Goal: Information Seeking & Learning: Learn about a topic

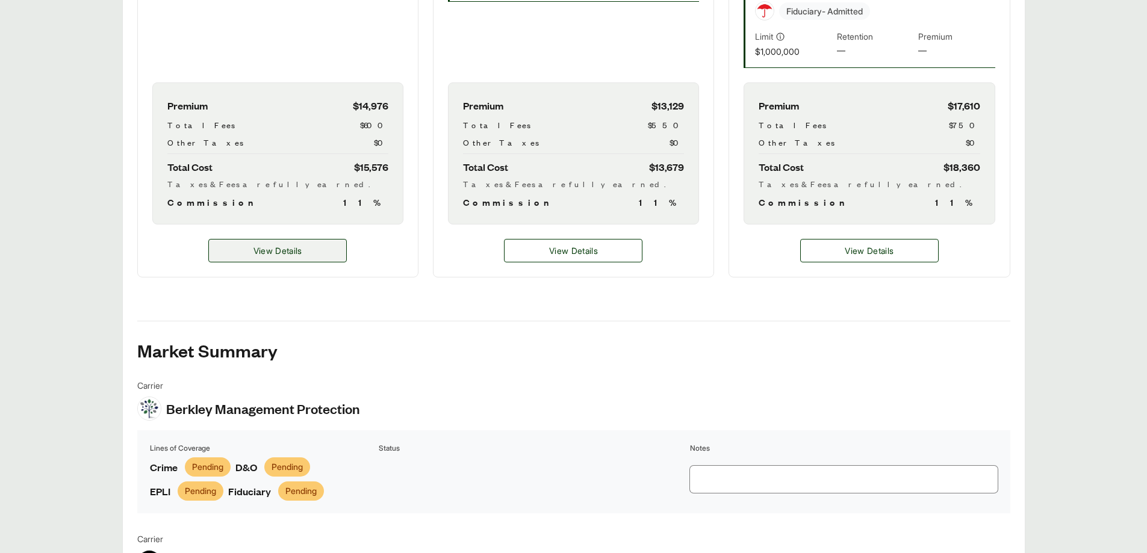
scroll to position [719, 0]
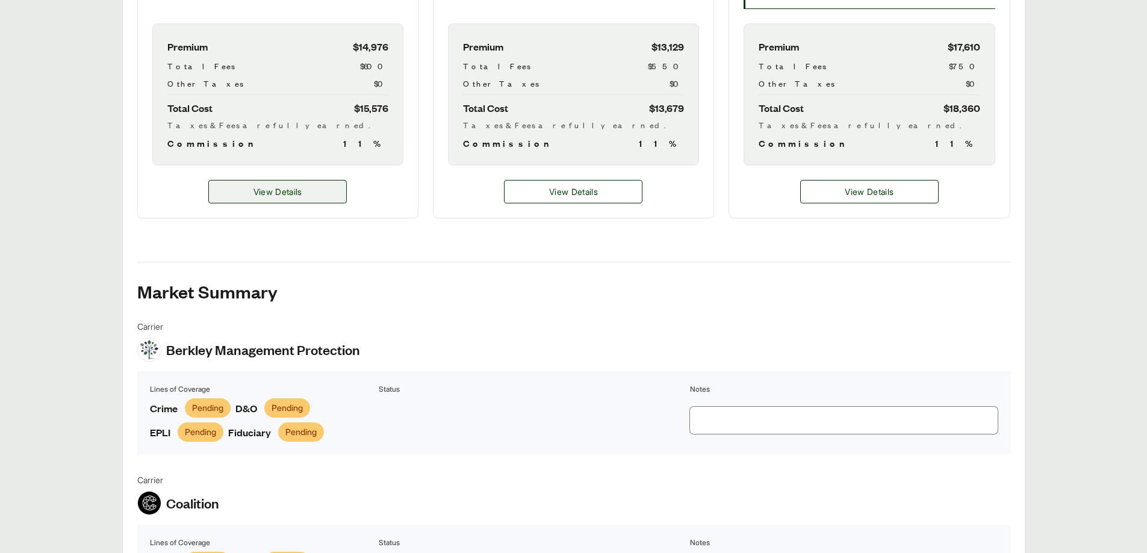
click at [296, 196] on span "View Details" at bounding box center [278, 191] width 49 height 13
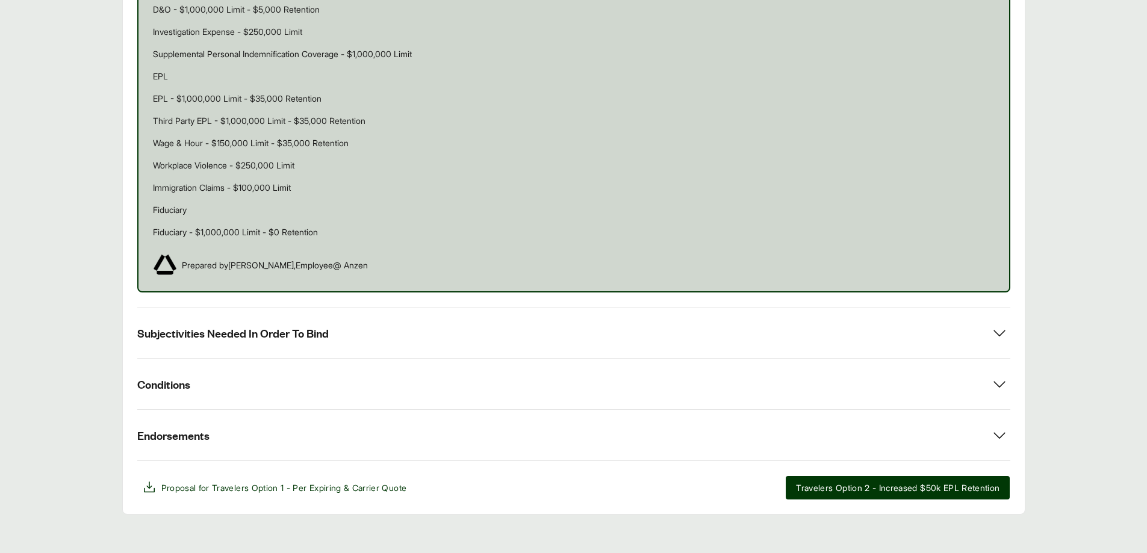
scroll to position [805, 0]
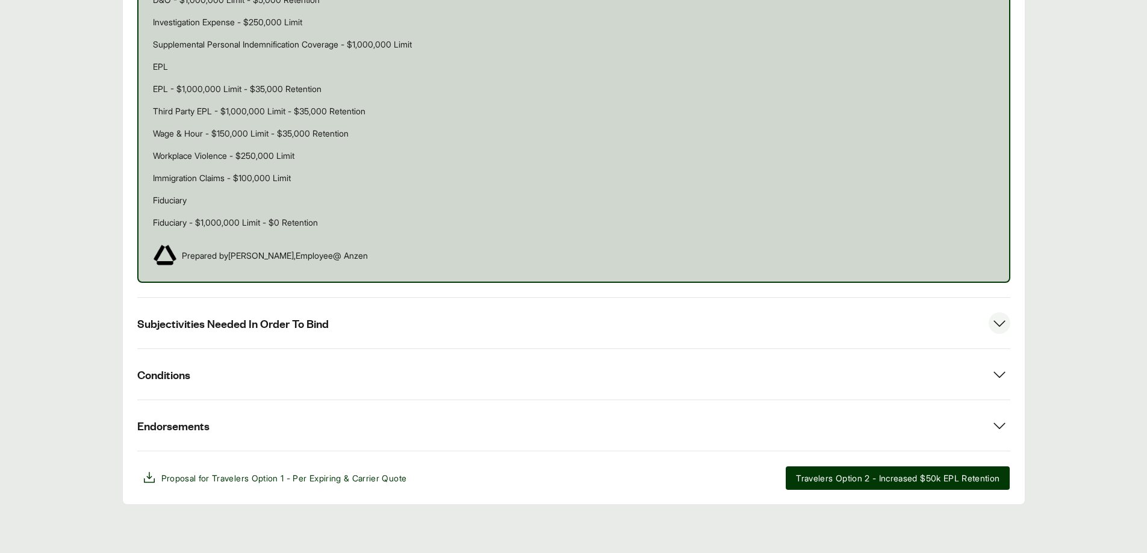
click at [390, 325] on button "Subjectivities Needed In Order To Bind" at bounding box center [573, 323] width 873 height 51
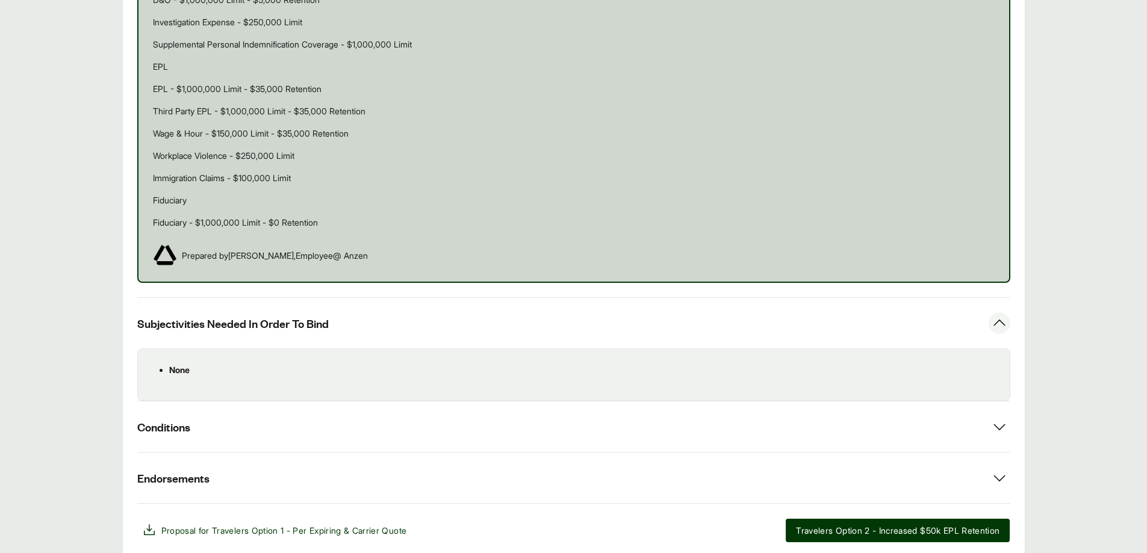
click at [390, 327] on button "Subjectivities Needed In Order To Bind" at bounding box center [573, 323] width 873 height 51
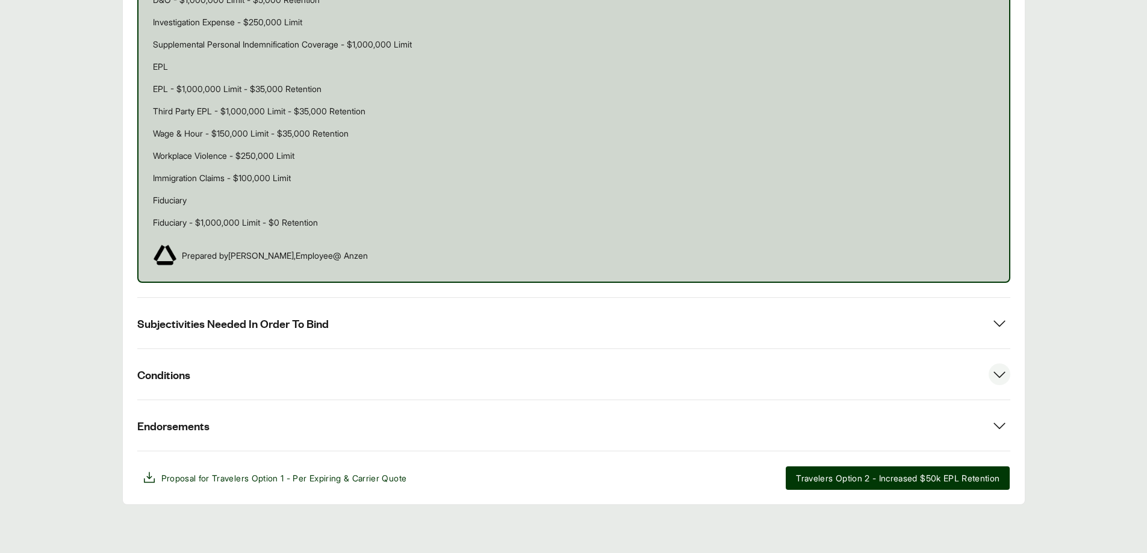
click at [328, 378] on button "Conditions" at bounding box center [573, 374] width 873 height 51
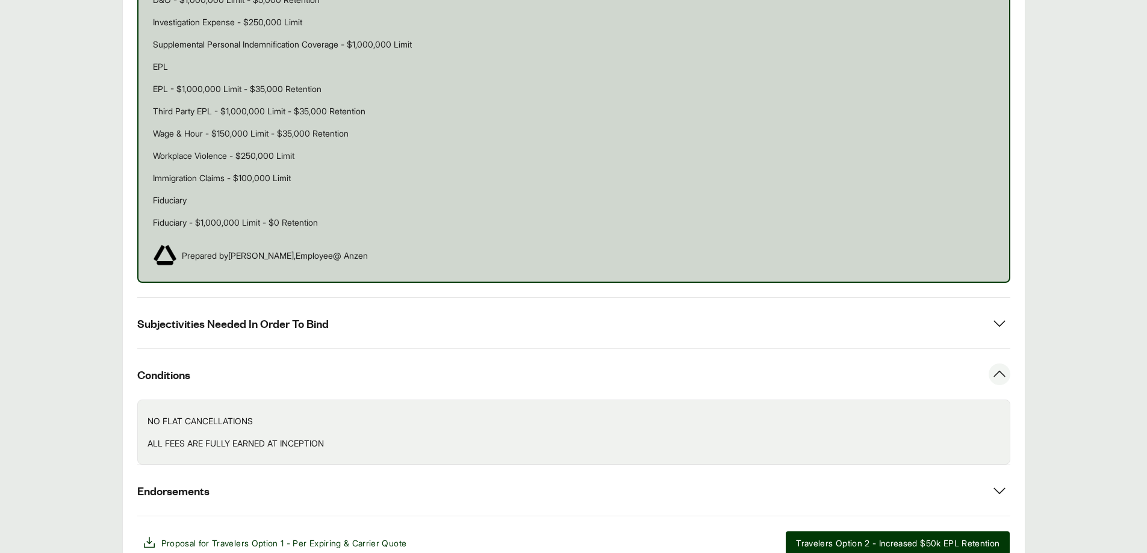
click at [328, 376] on button "Conditions" at bounding box center [573, 374] width 873 height 51
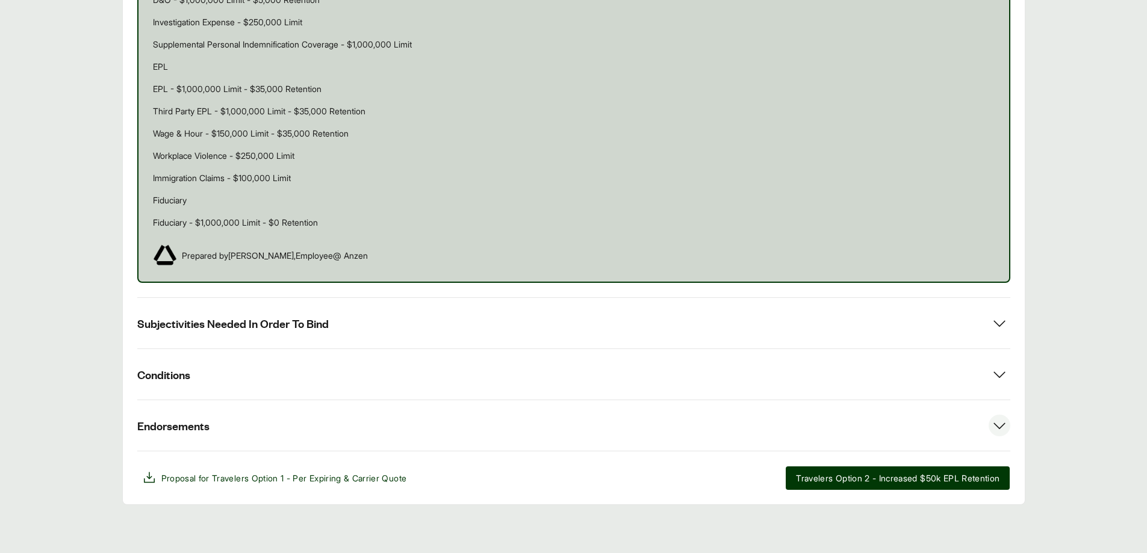
click at [313, 432] on button "Endorsements" at bounding box center [573, 425] width 873 height 51
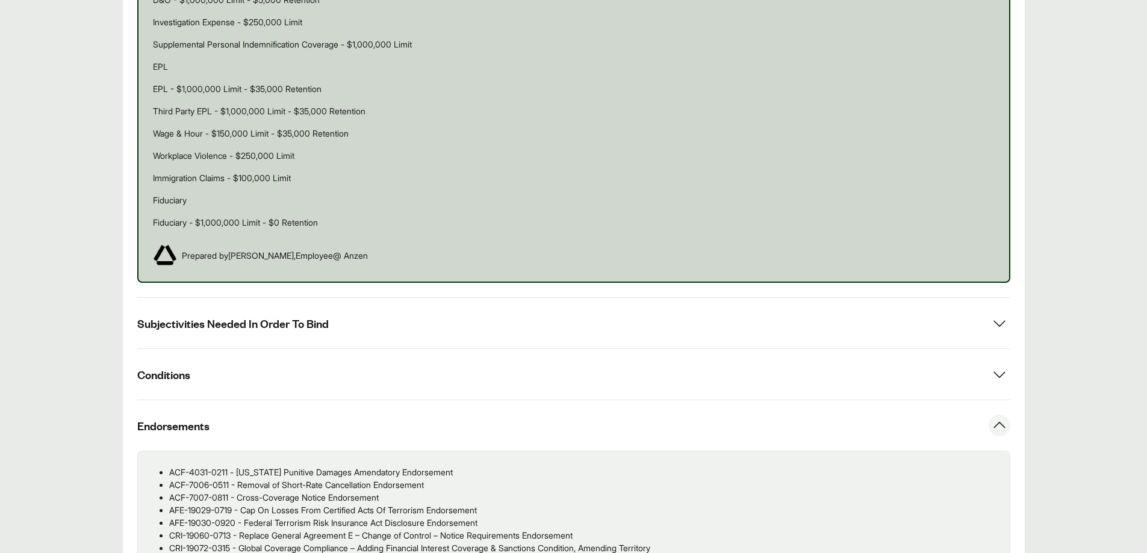
click at [313, 432] on button "Endorsements" at bounding box center [573, 425] width 873 height 51
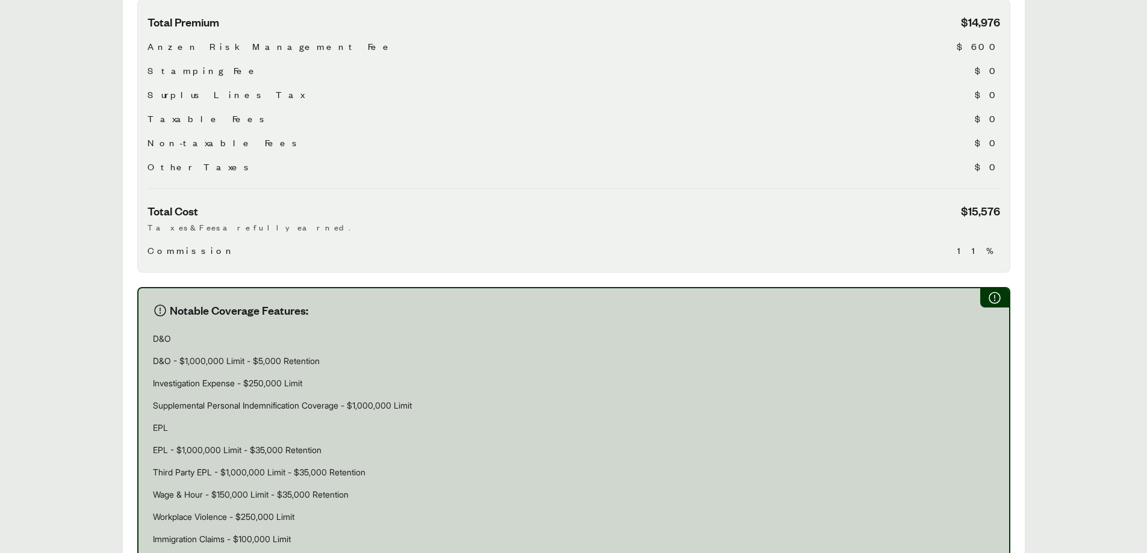
scroll to position [202, 0]
